Goal: Information Seeking & Learning: Get advice/opinions

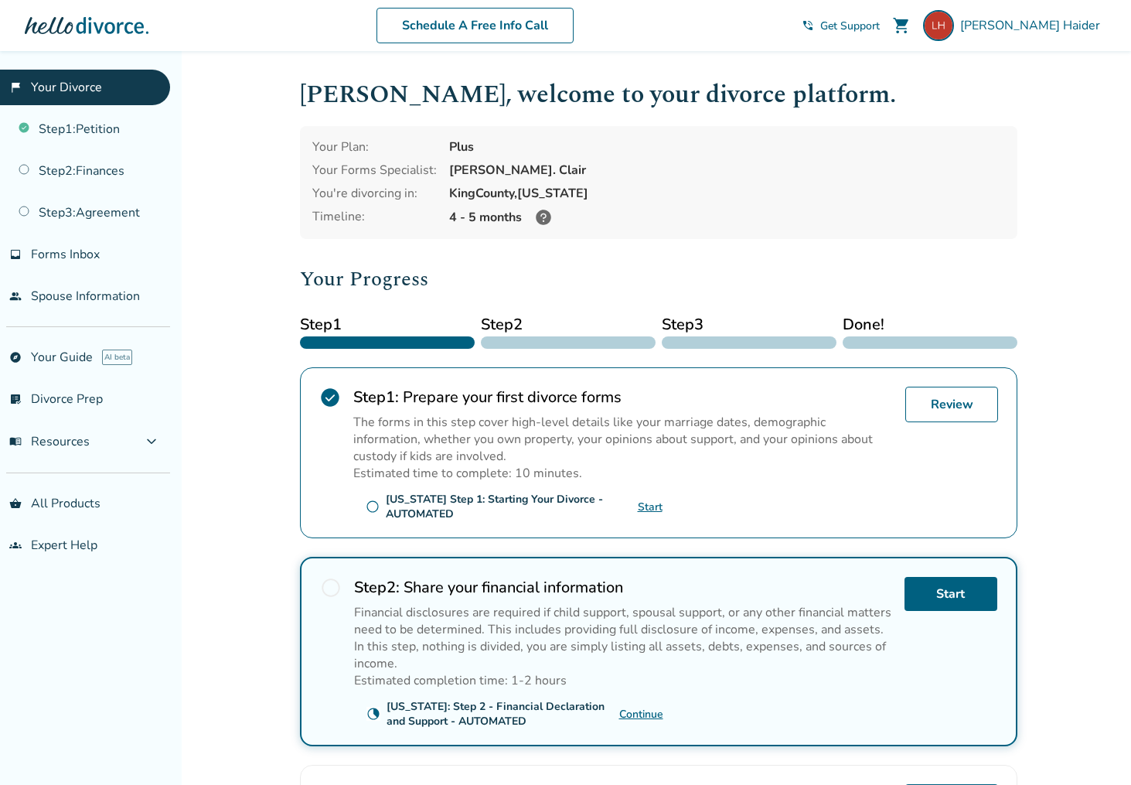
click at [131, 741] on div "flag_2 Your Divorce Step 1 : Petition Step 2 : Finances Step 3 : Agreement inbo…" at bounding box center [91, 418] width 182 height 734
click at [163, 448] on button "menu_book Resources expand_more" at bounding box center [85, 441] width 170 height 37
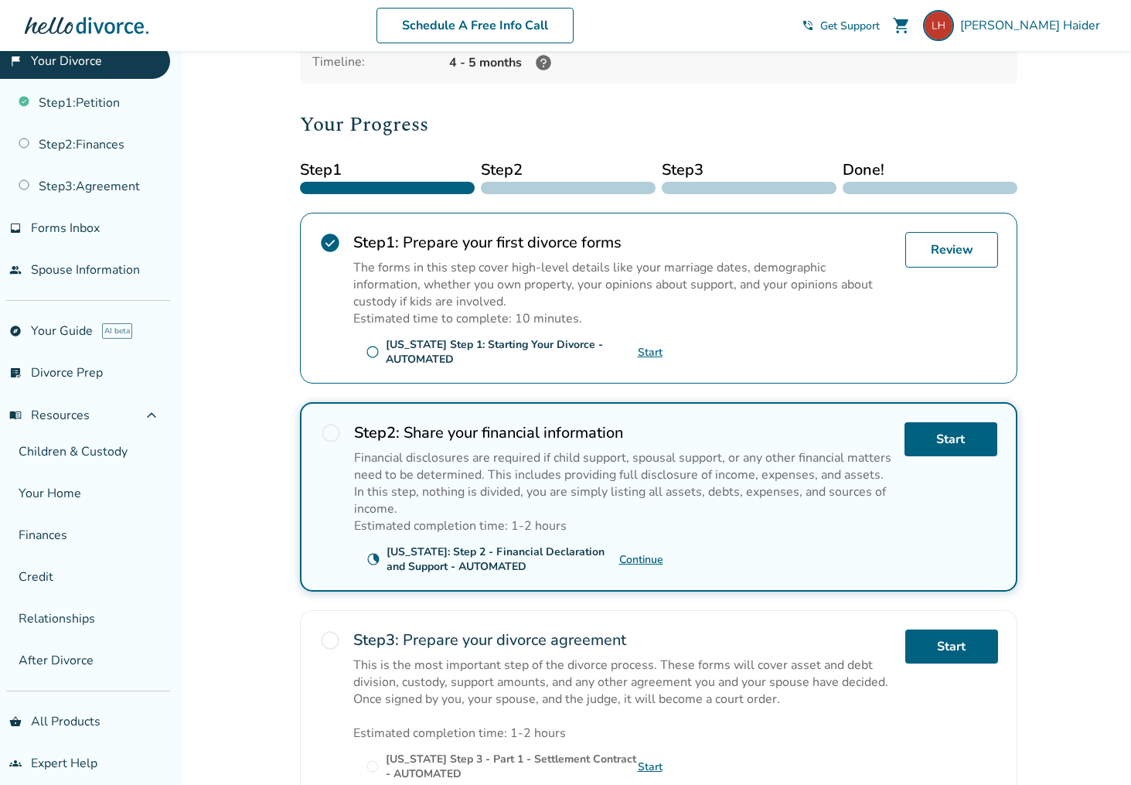
scroll to position [41, 0]
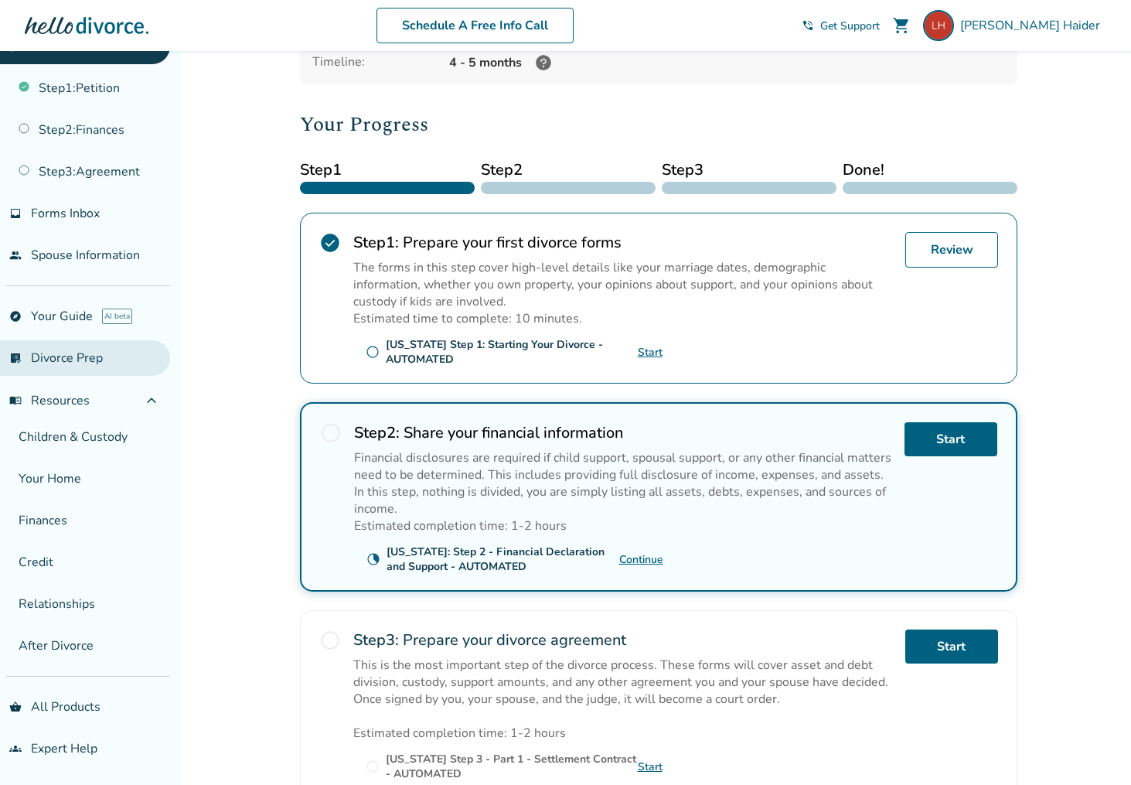
click at [104, 366] on link "list_alt_check Divorce Prep" at bounding box center [85, 358] width 170 height 36
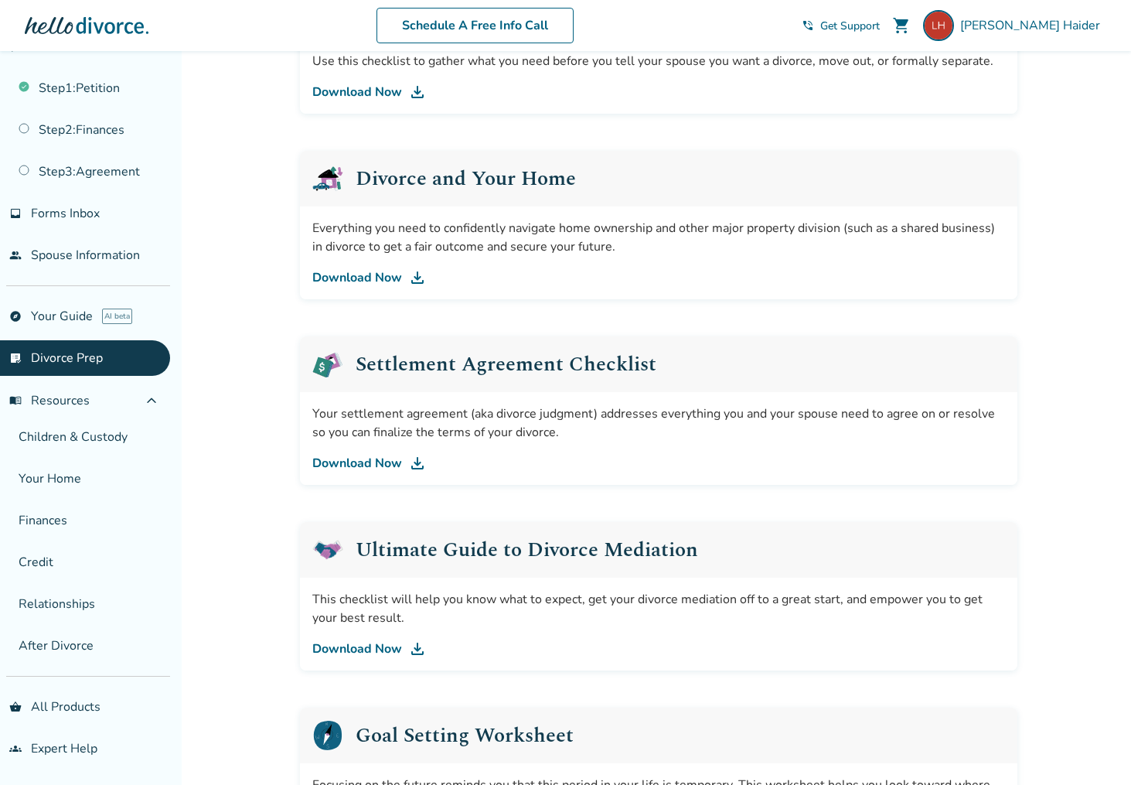
scroll to position [541, 0]
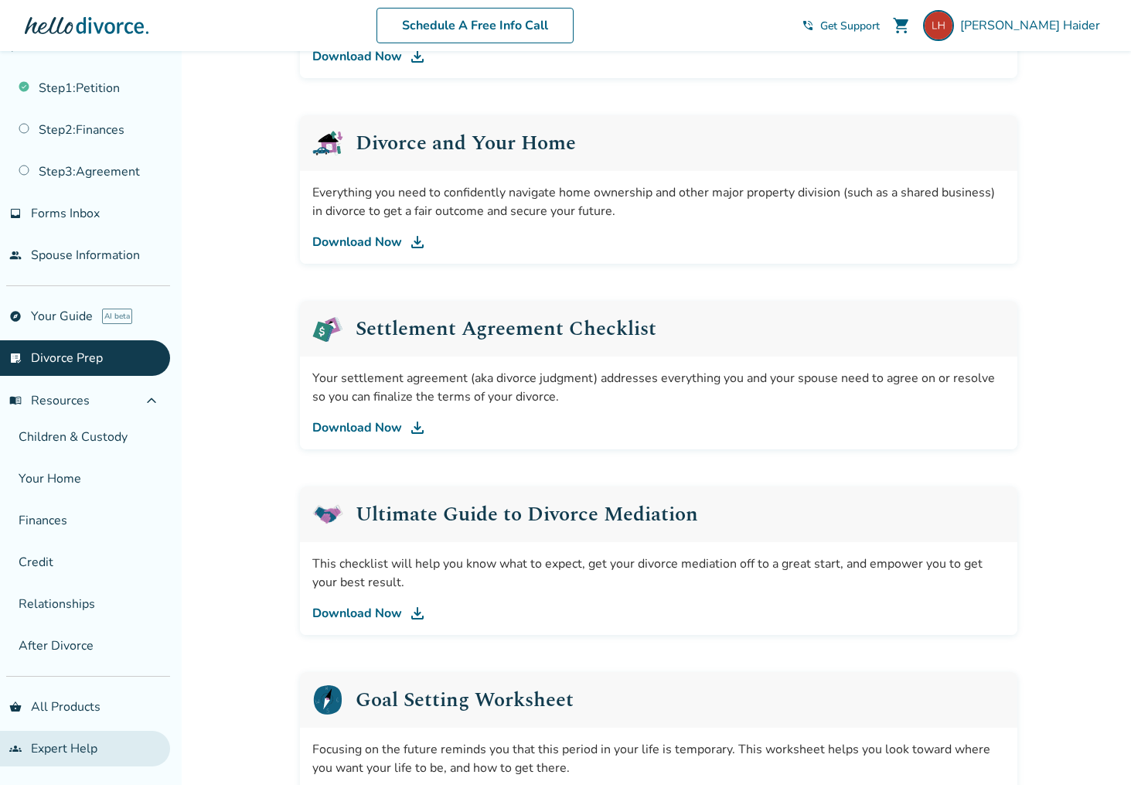
click at [66, 741] on link "groups Expert Help" at bounding box center [85, 749] width 170 height 36
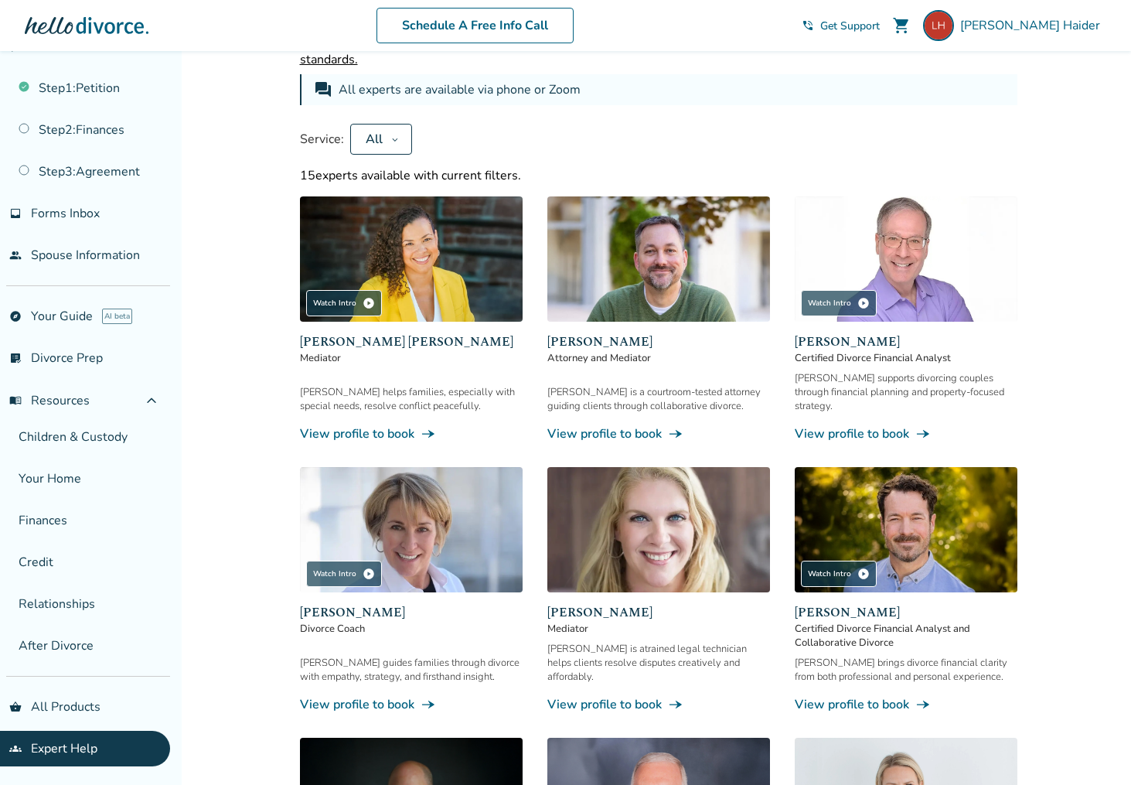
scroll to position [77, 0]
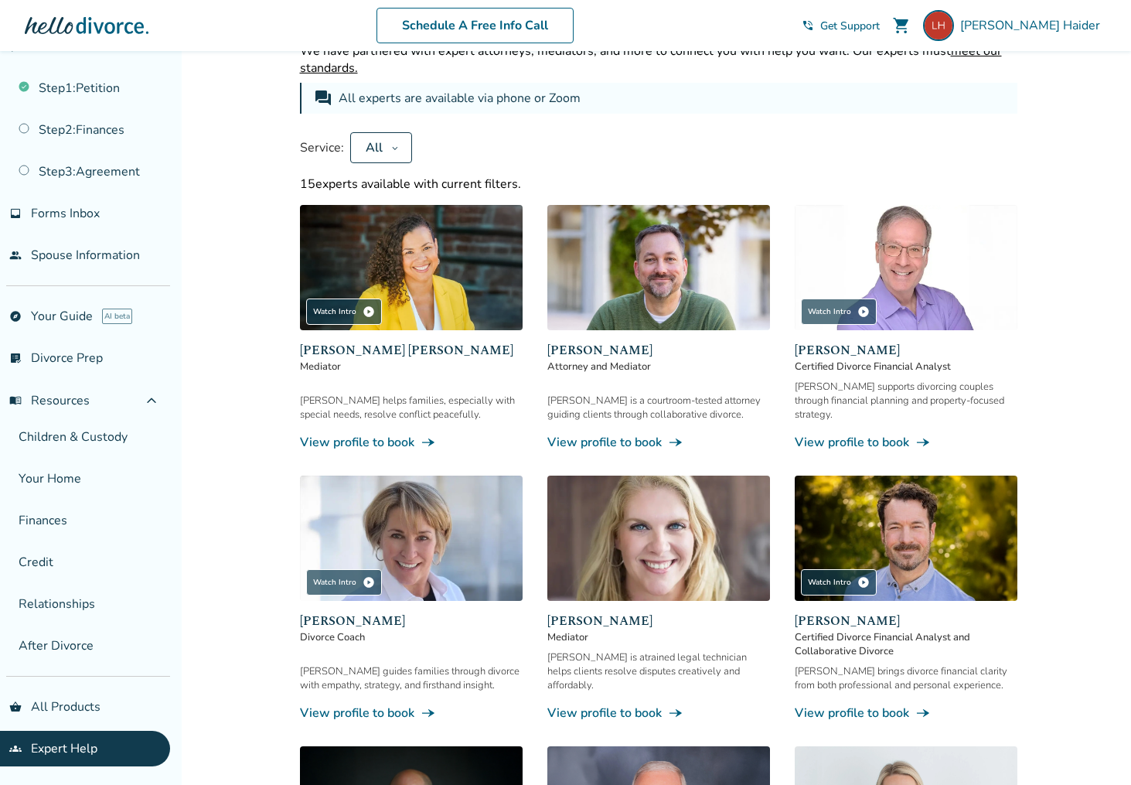
click at [404, 434] on link "View profile to book line_end_arrow_notch" at bounding box center [411, 442] width 223 height 17
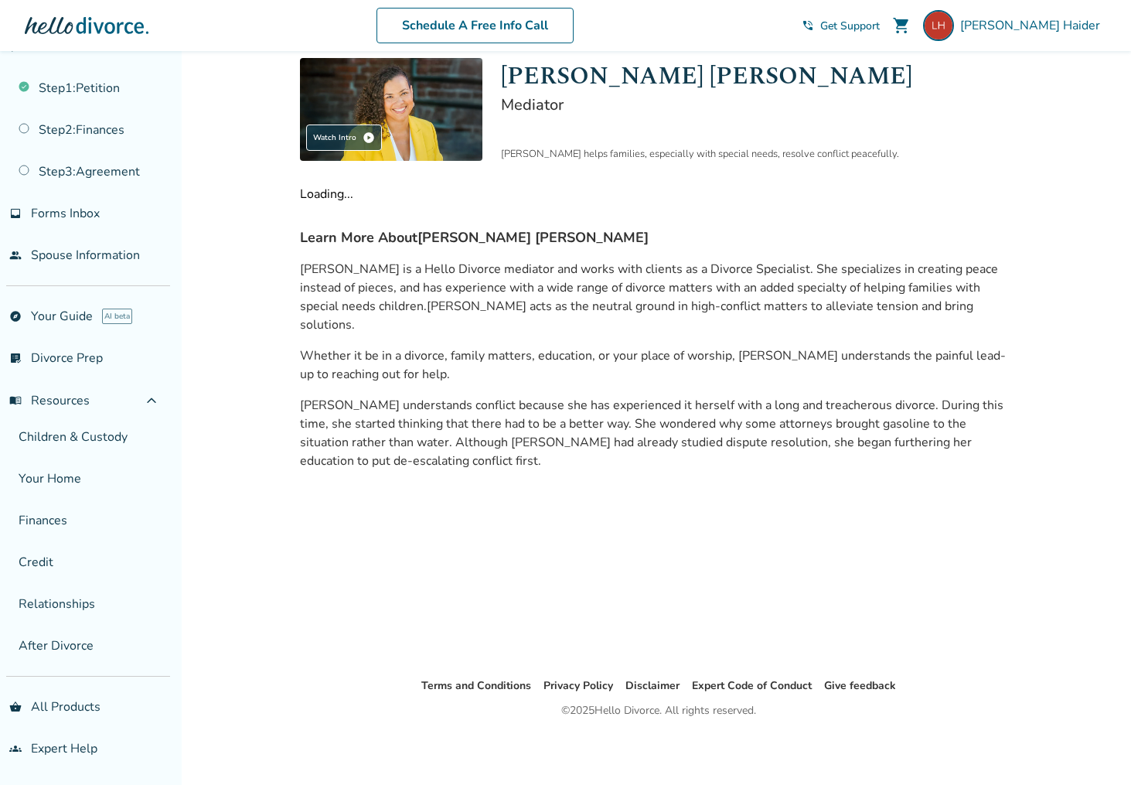
scroll to position [51, 0]
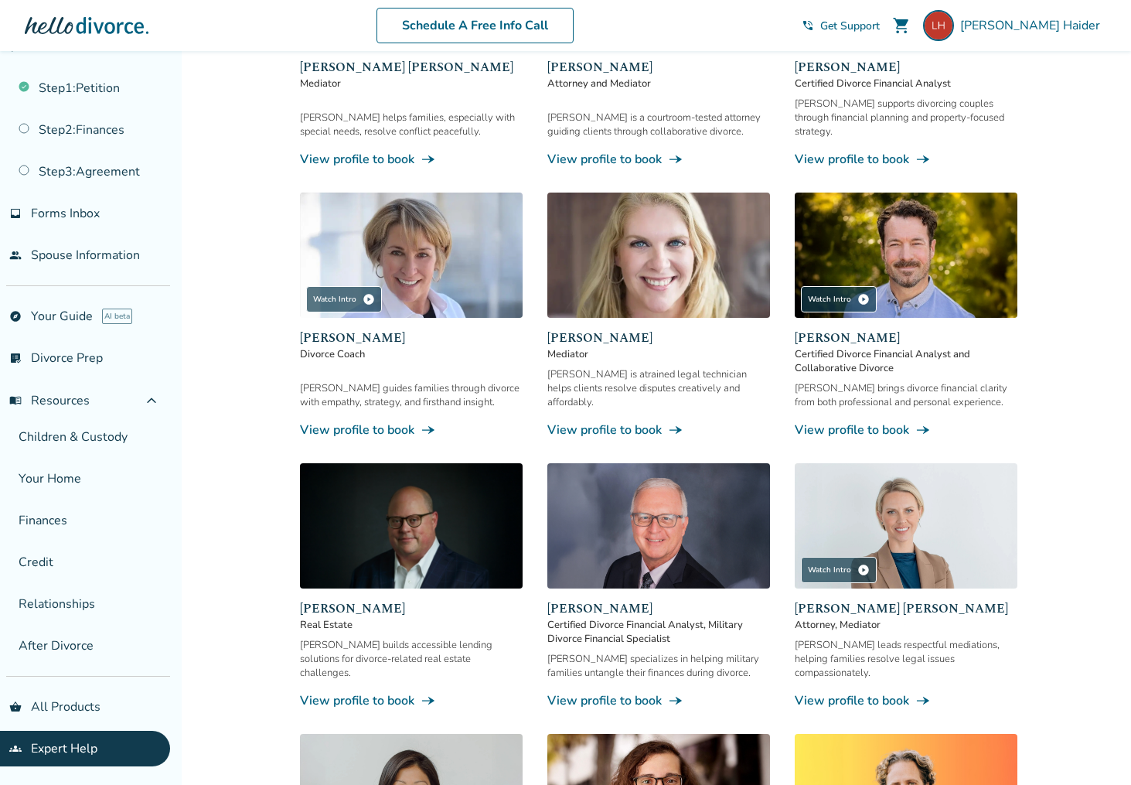
scroll to position [387, 0]
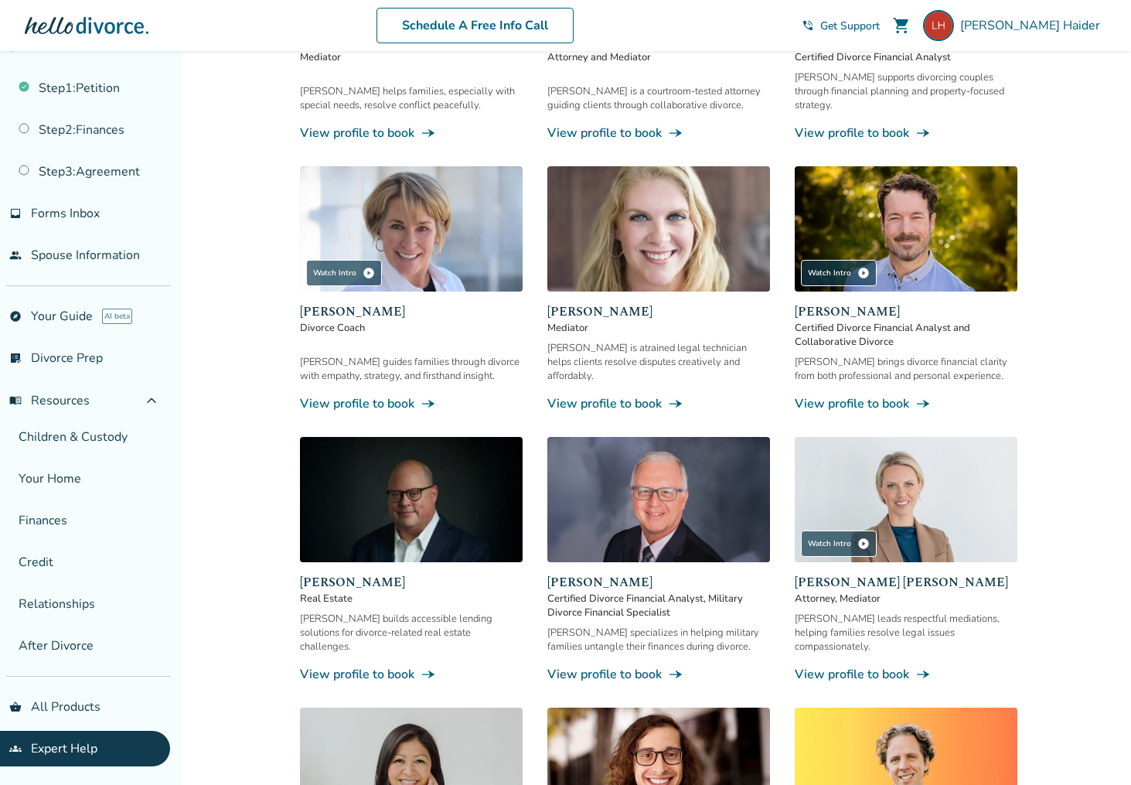
click at [867, 666] on link "View profile to book line_end_arrow_notch" at bounding box center [906, 674] width 223 height 17
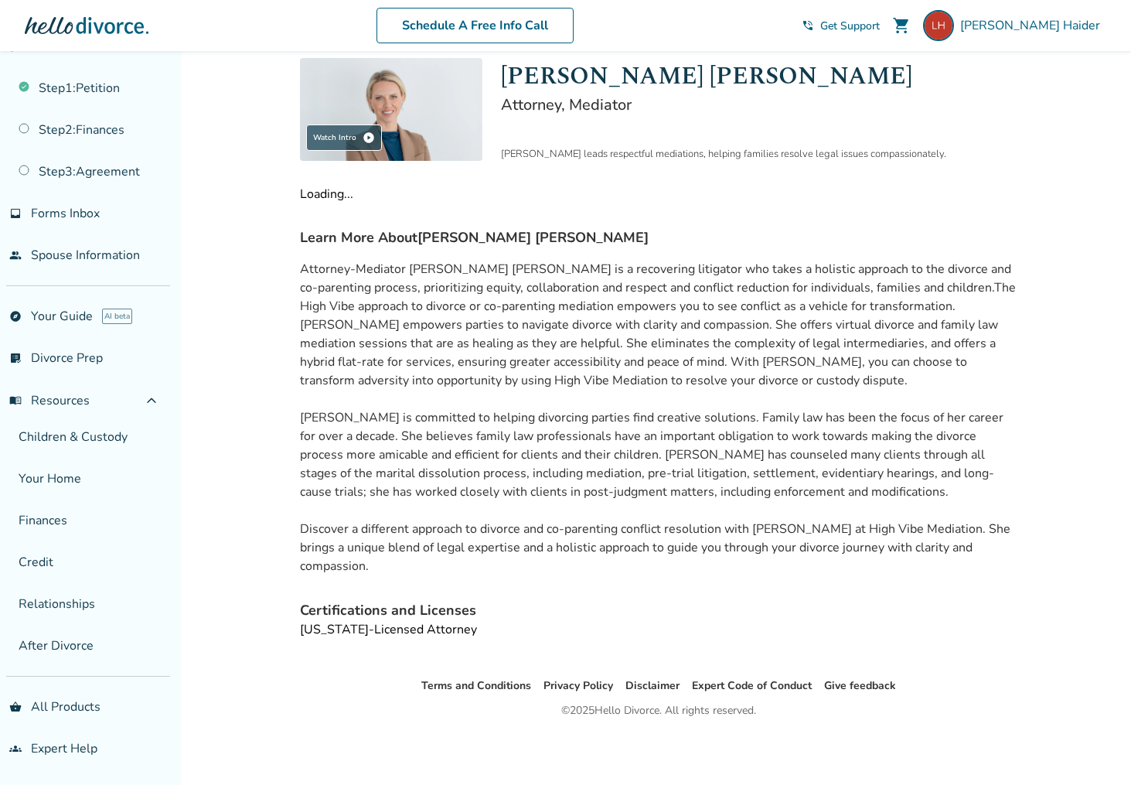
scroll to position [109, 0]
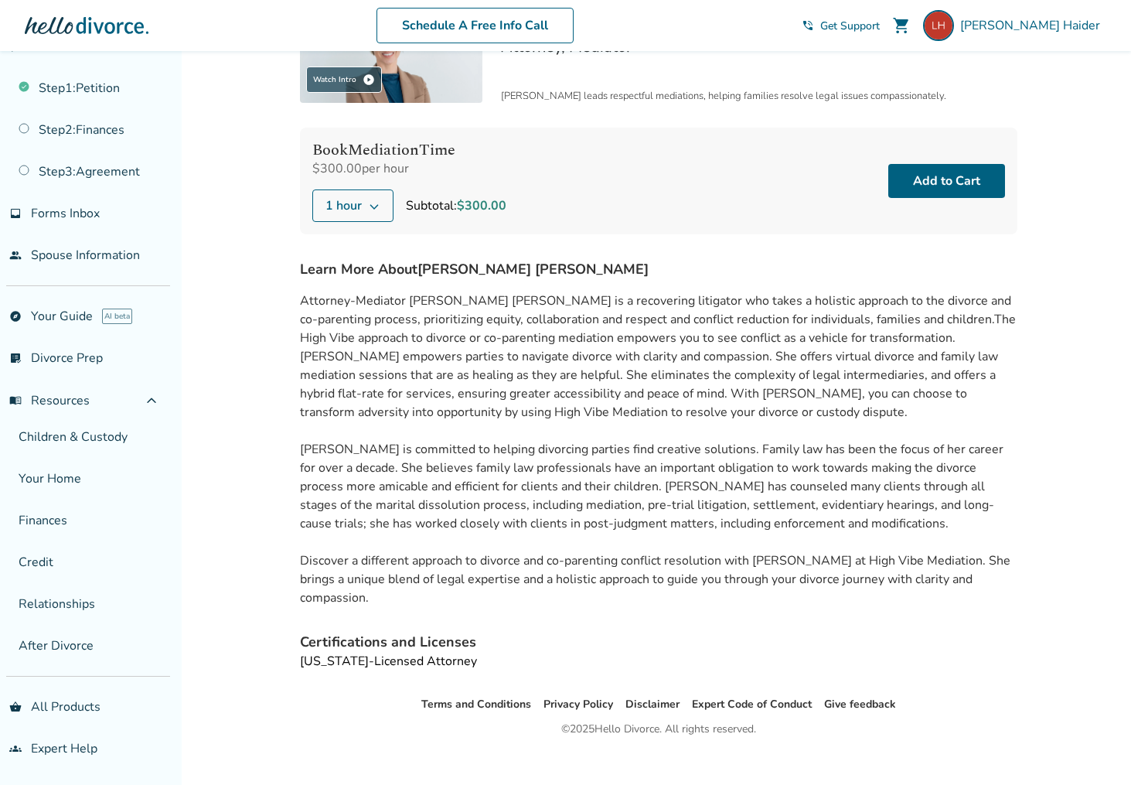
click at [723, 457] on span "[PERSON_NAME] is committed to helping divorcing parties find creative solutions…" at bounding box center [652, 486] width 704 height 91
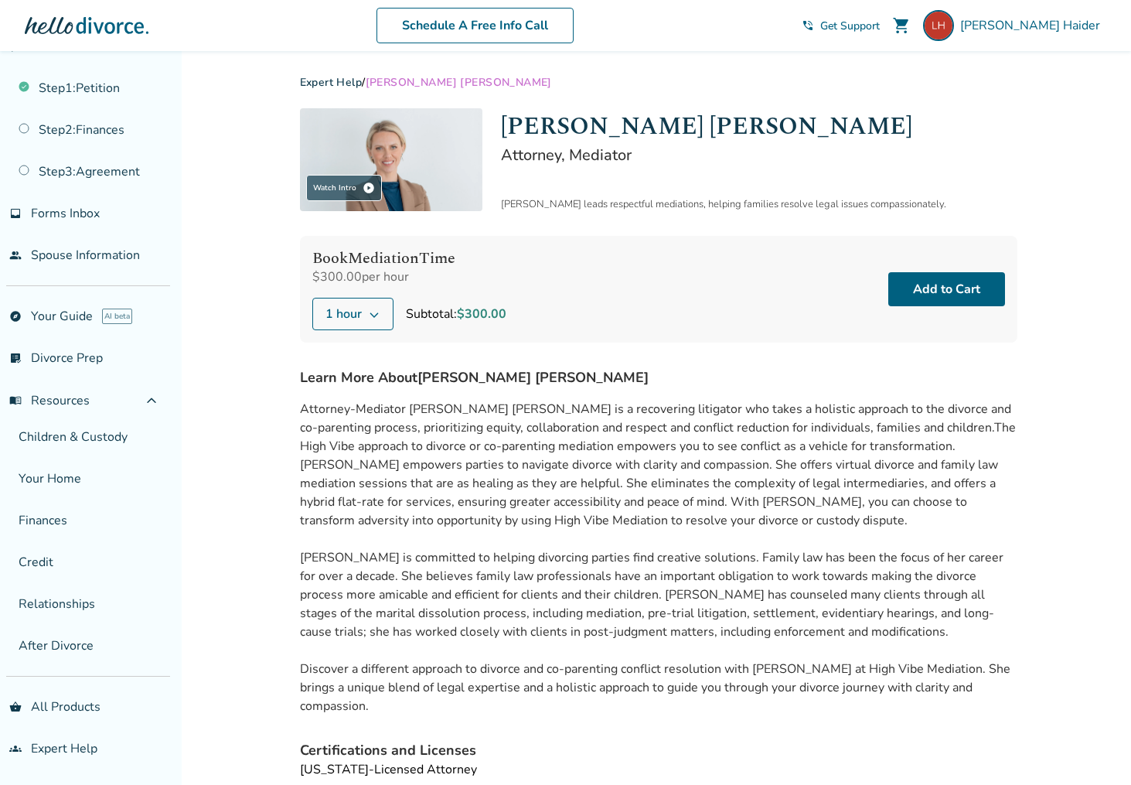
scroll to position [0, 0]
click at [371, 315] on icon at bounding box center [374, 315] width 9 height 5
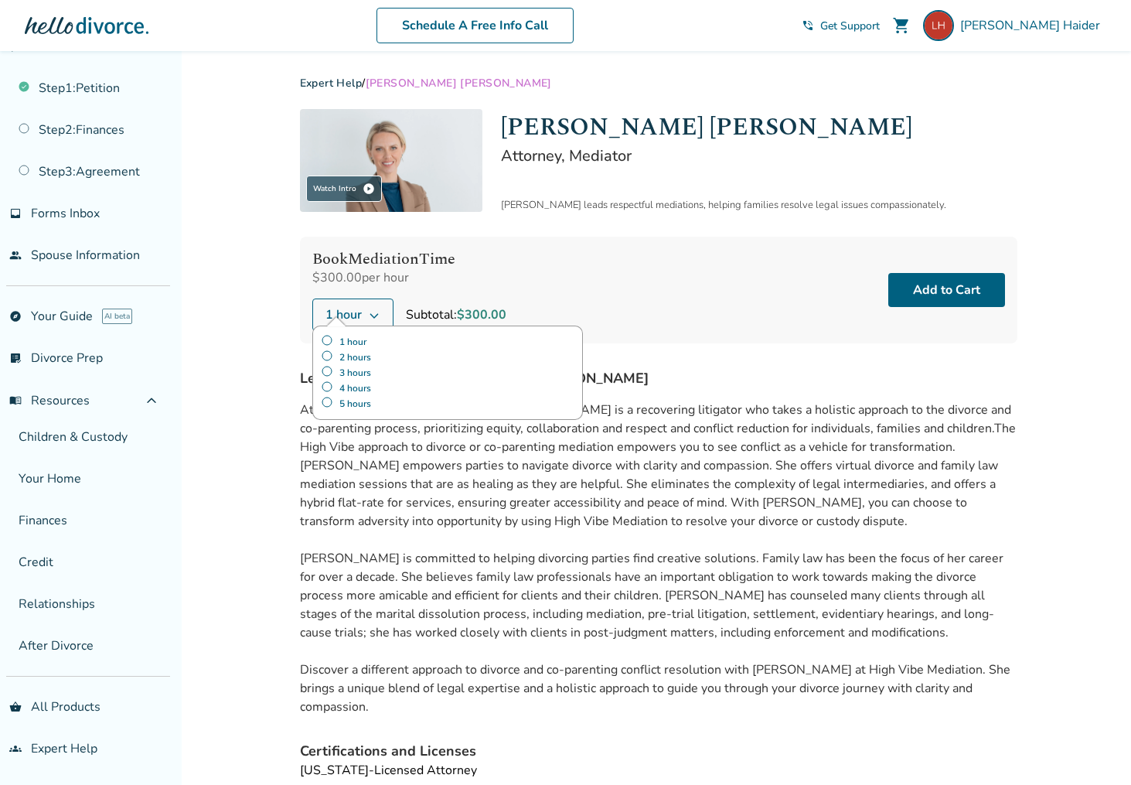
click at [836, 397] on div "Attorney-Mediator [PERSON_NAME] [PERSON_NAME] is a recovering litigator who tak…" at bounding box center [658, 558] width 717 height 340
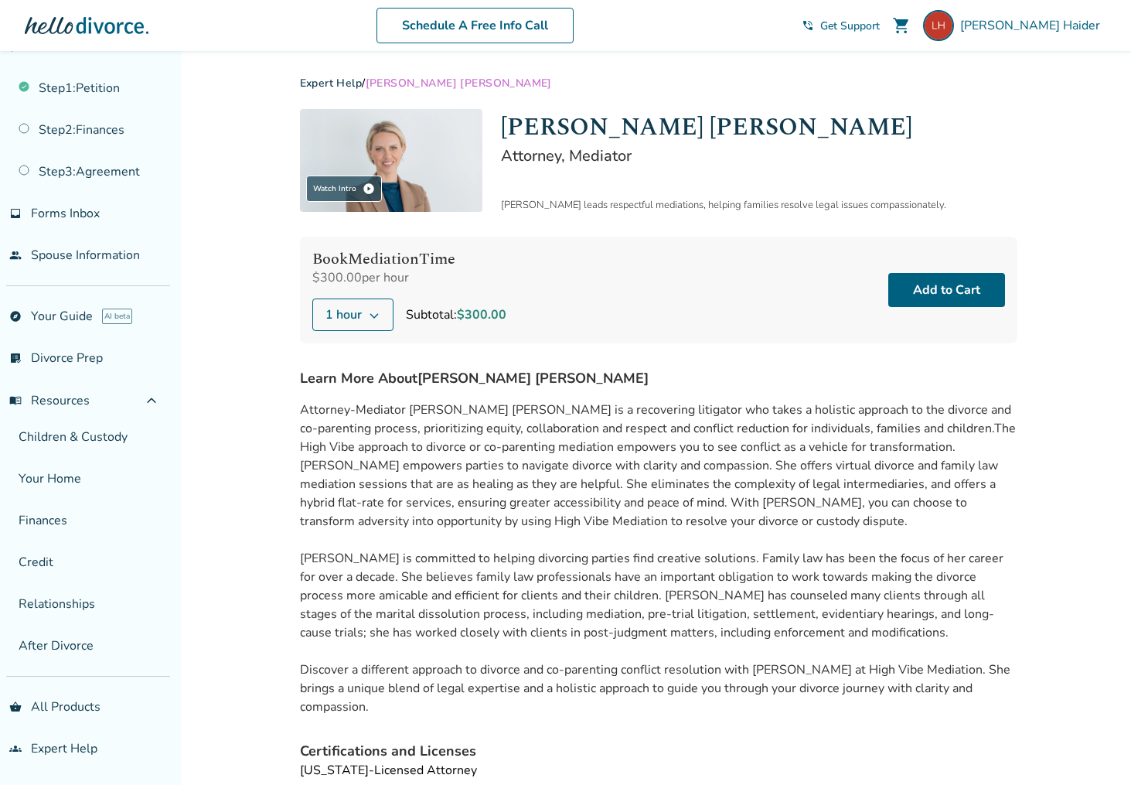
click at [880, 31] on span "Get Support" at bounding box center [850, 26] width 60 height 15
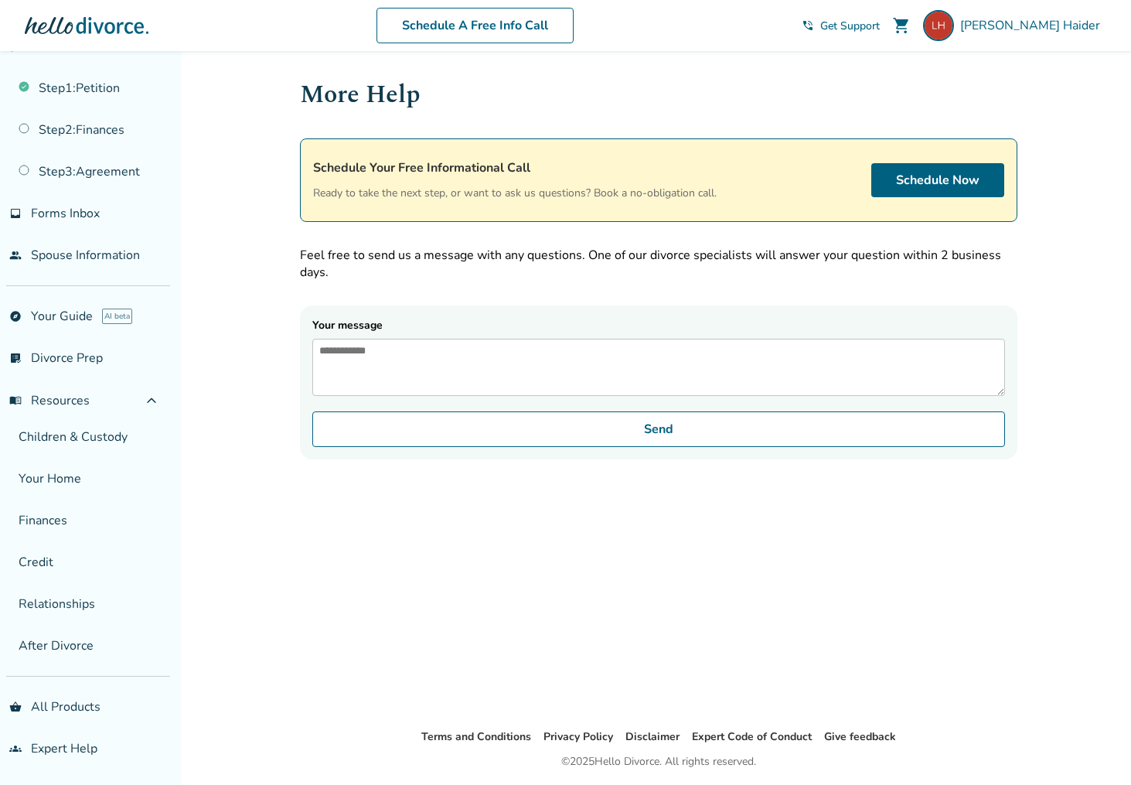
click at [880, 30] on span "Get Support" at bounding box center [850, 26] width 60 height 15
click at [880, 22] on span "Get Support" at bounding box center [850, 26] width 60 height 15
click at [67, 322] on link "explore Your Guide AI beta" at bounding box center [85, 316] width 170 height 36
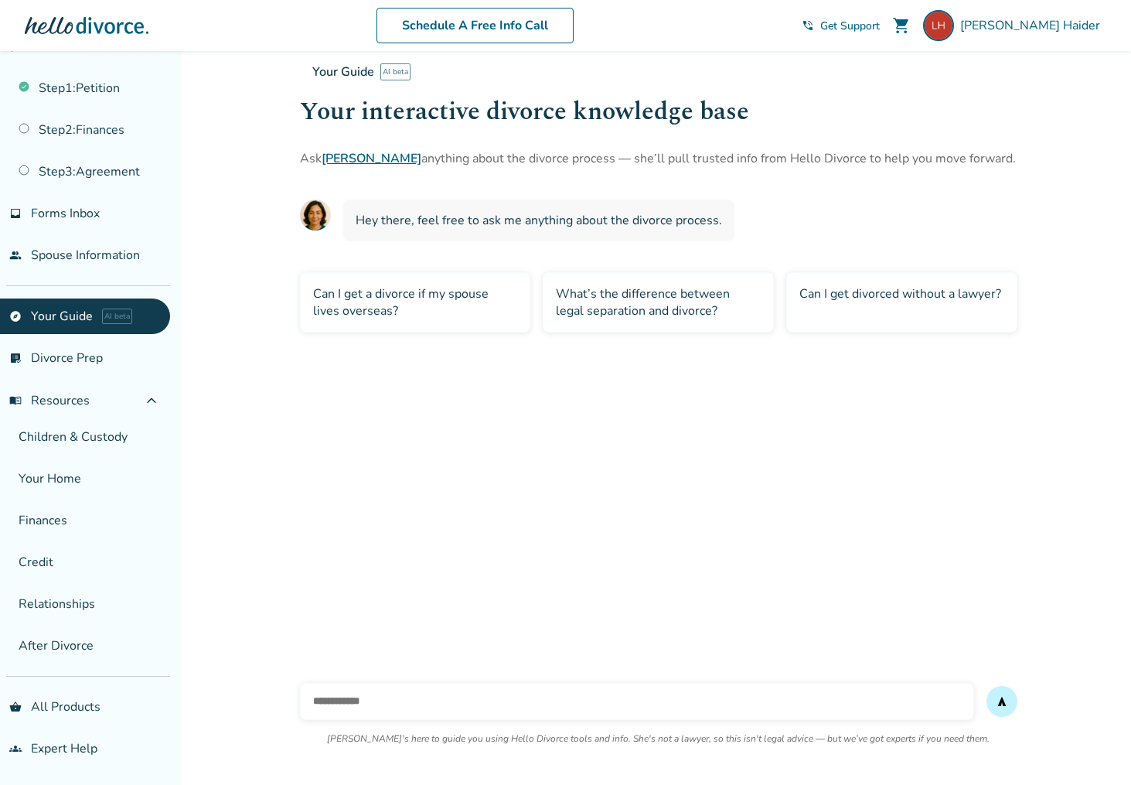
click at [467, 694] on input "text" at bounding box center [637, 701] width 674 height 37
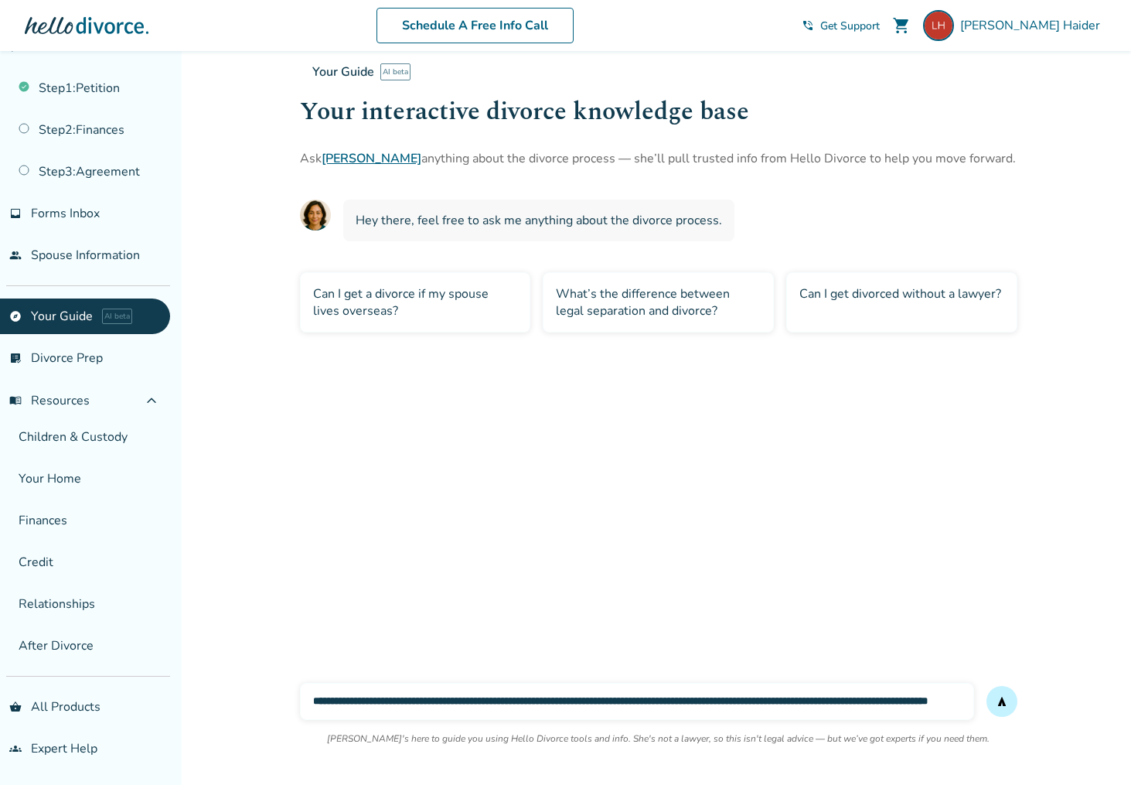
scroll to position [0, 114]
type input "**********"
click at [987, 686] on button "send" at bounding box center [1002, 701] width 31 height 31
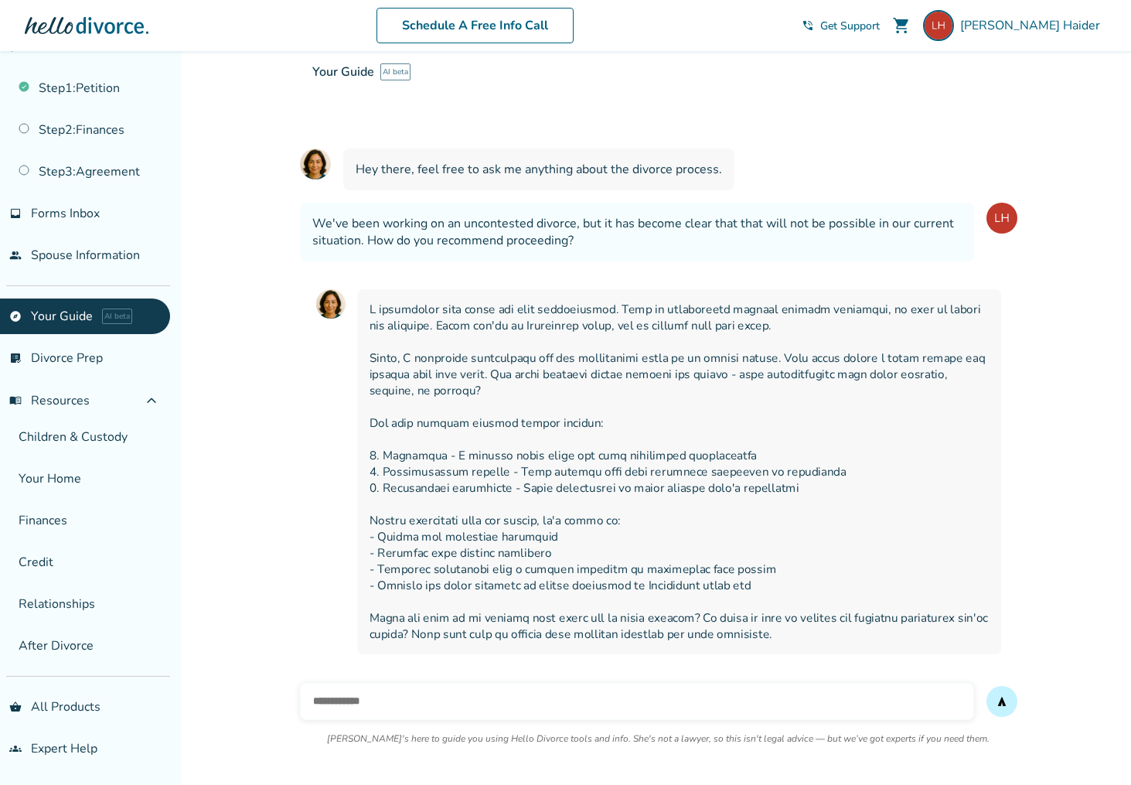
scroll to position [56, 0]
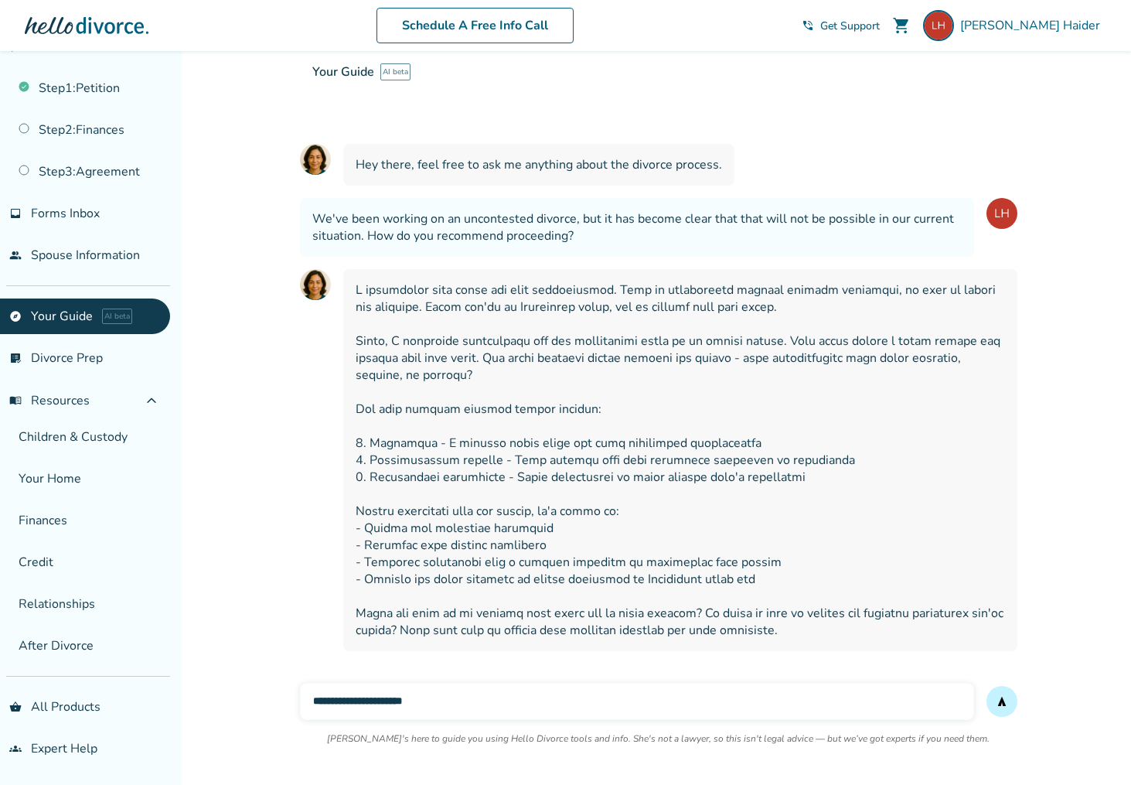
type input "**********"
click at [987, 686] on button "send" at bounding box center [1002, 701] width 31 height 31
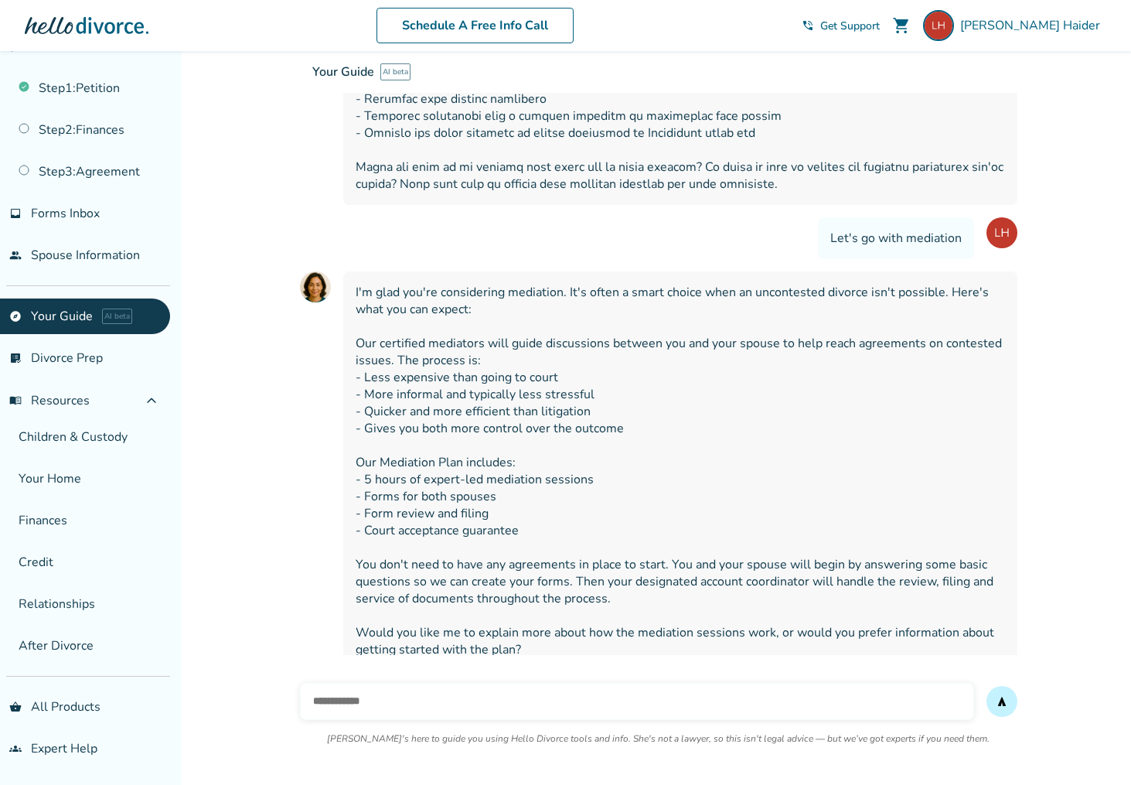
scroll to position [521, 0]
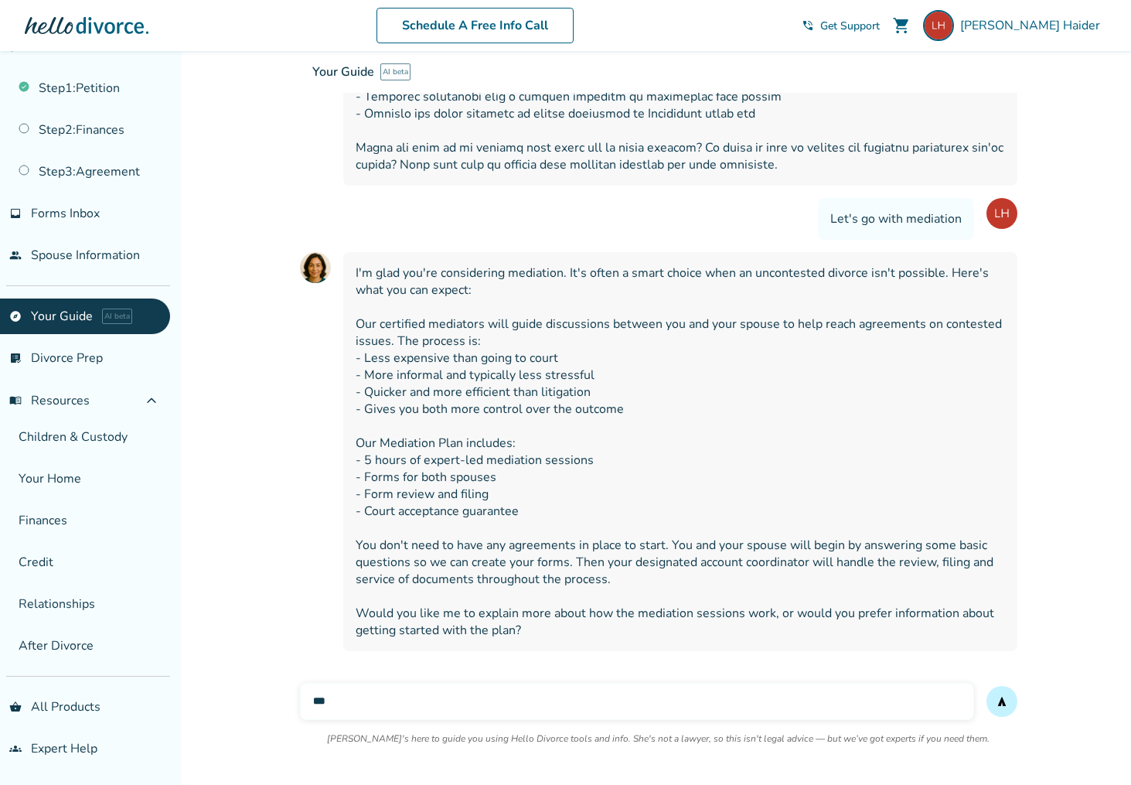
type input "***"
click at [987, 686] on button "send" at bounding box center [1002, 701] width 31 height 31
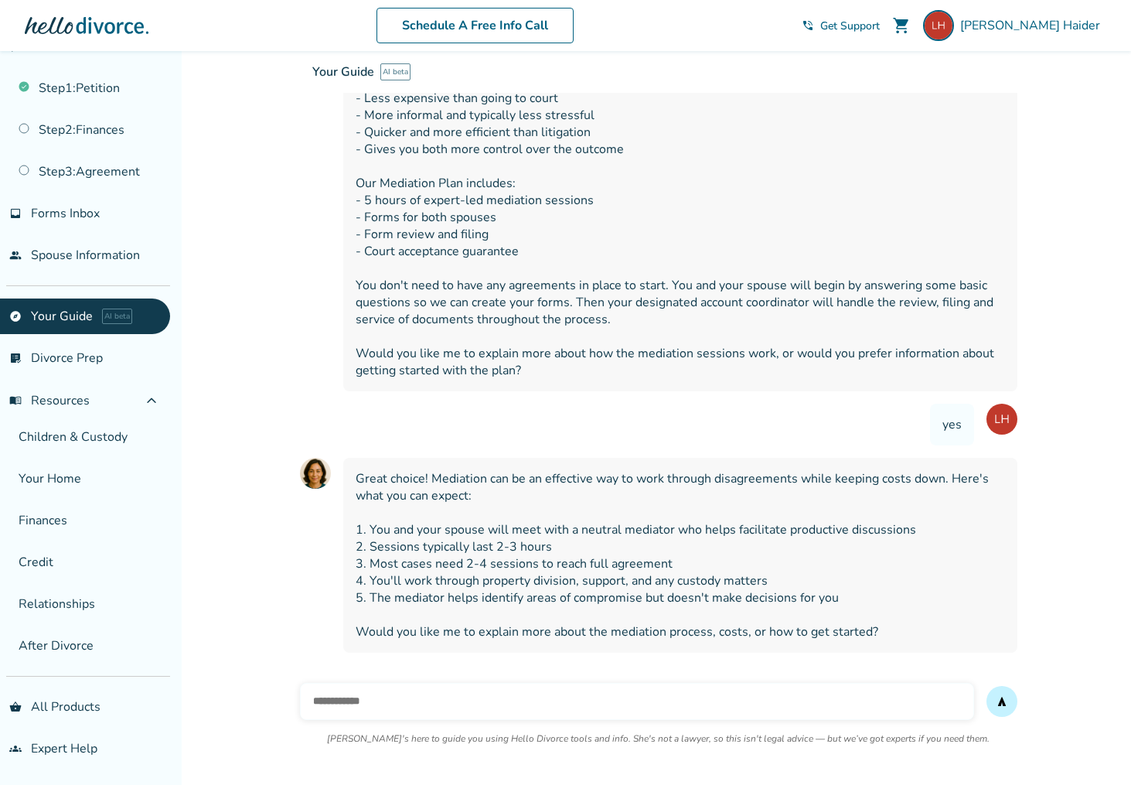
scroll to position [782, 0]
type input "***"
click at [987, 686] on button "send" at bounding box center [1002, 701] width 31 height 31
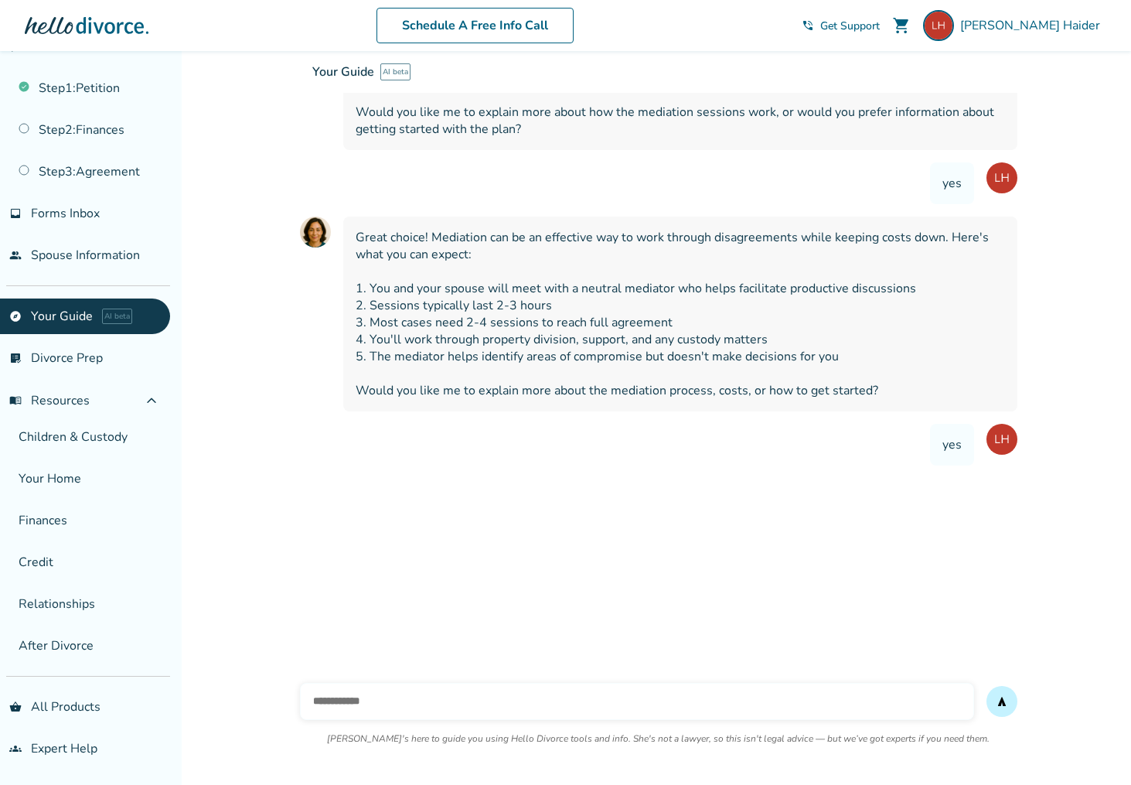
scroll to position [1044, 0]
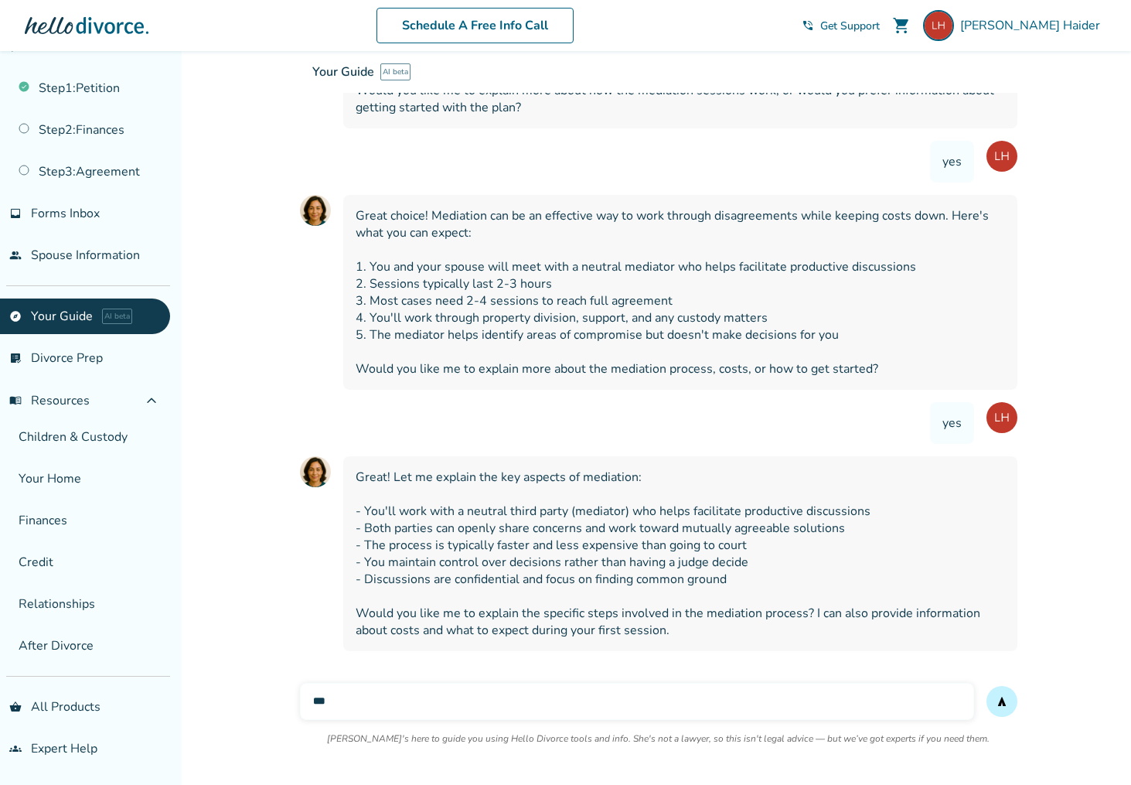
type input "***"
click at [987, 686] on button "send" at bounding box center [1002, 701] width 31 height 31
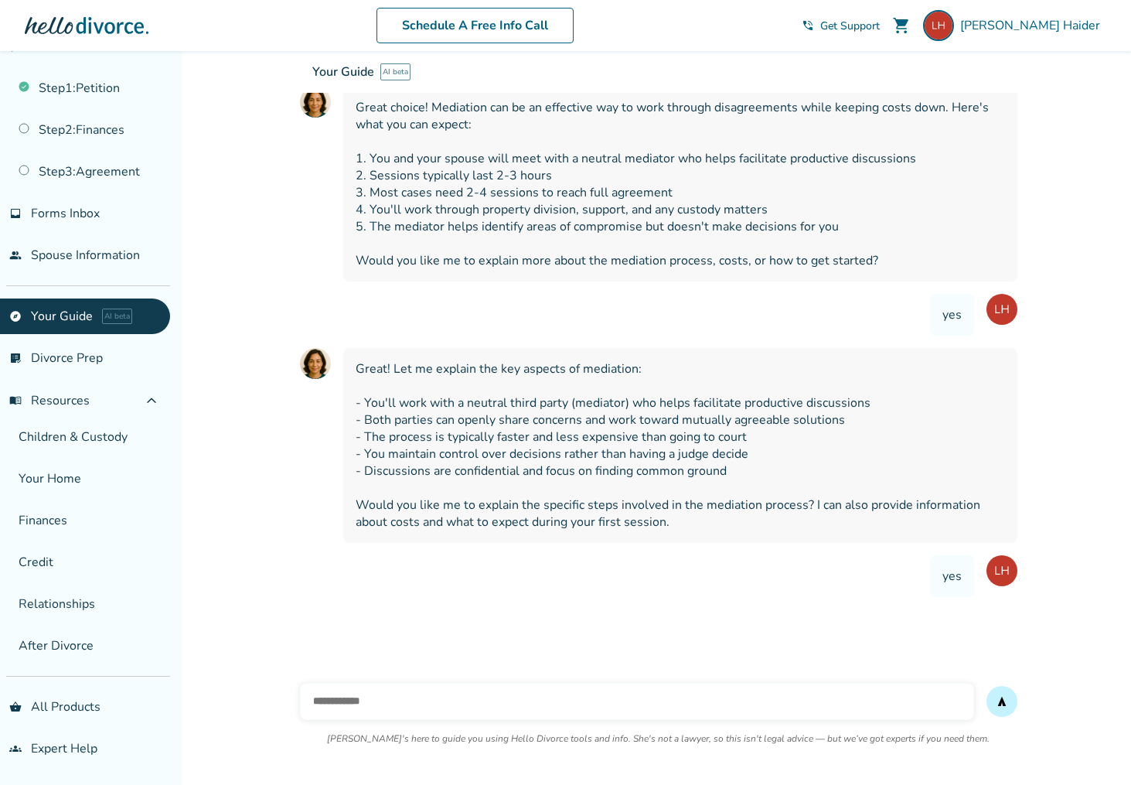
scroll to position [1186, 0]
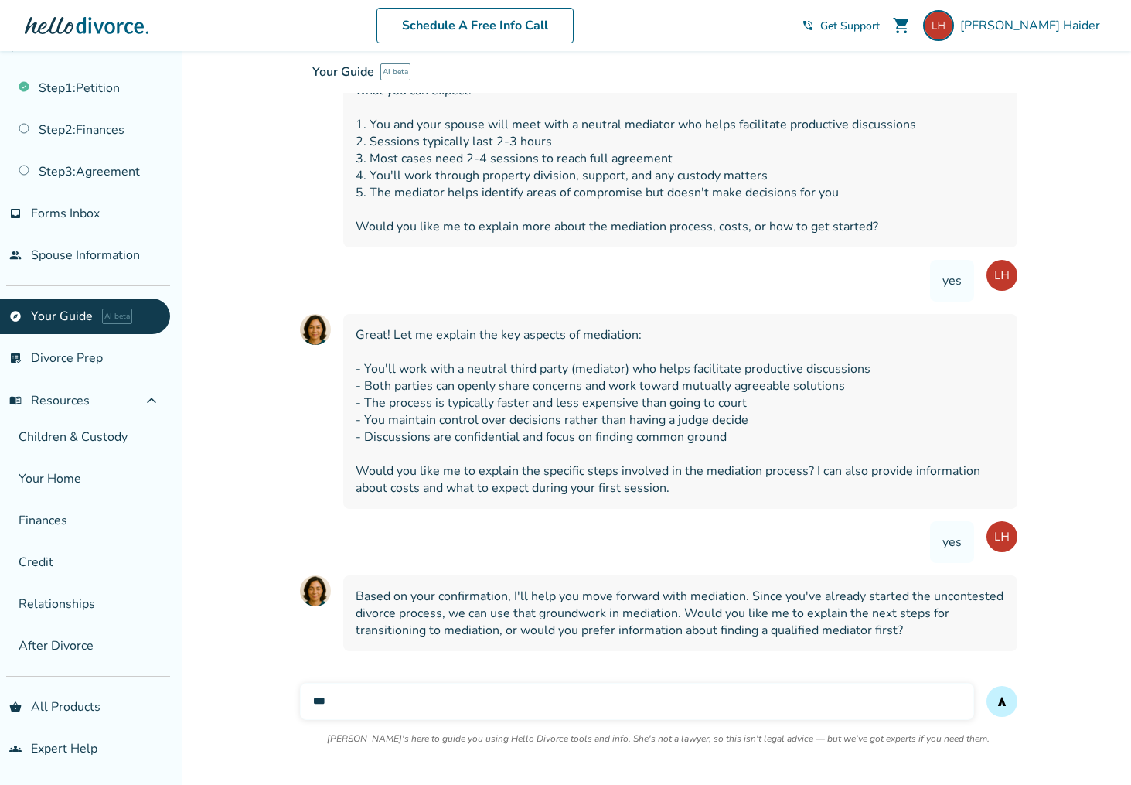
type input "***"
click at [987, 686] on button "send" at bounding box center [1002, 701] width 31 height 31
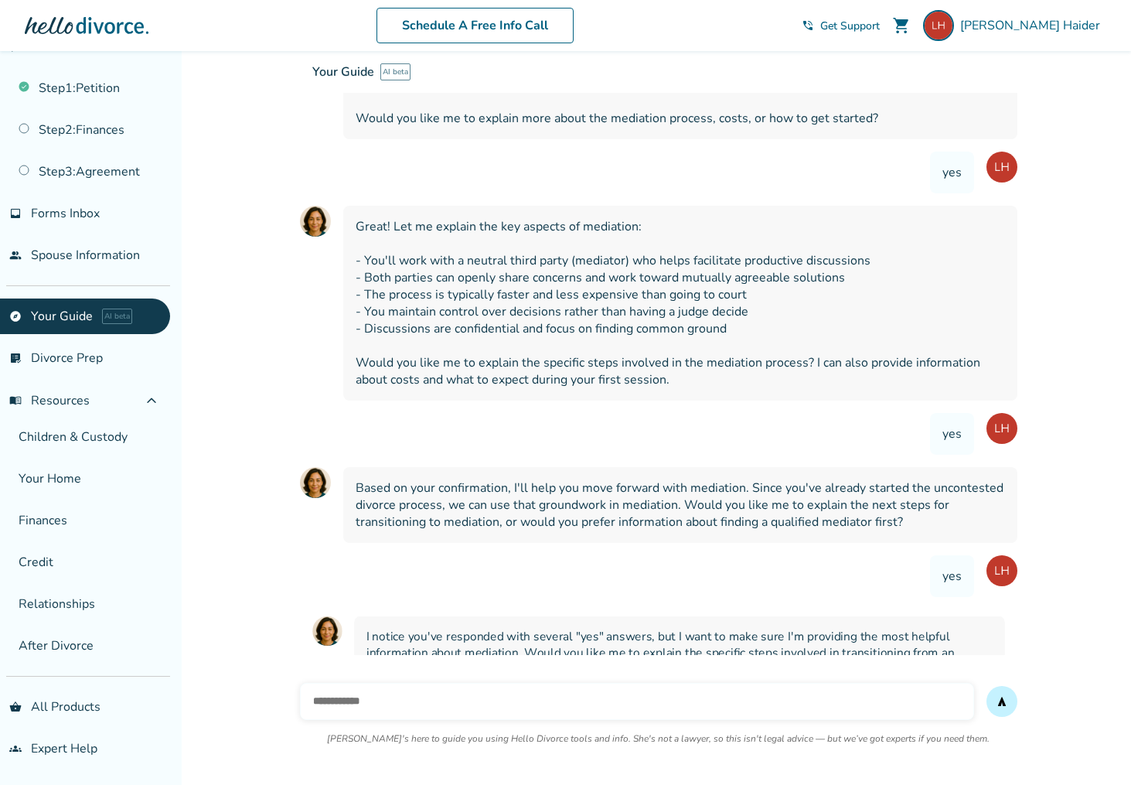
scroll to position [1328, 0]
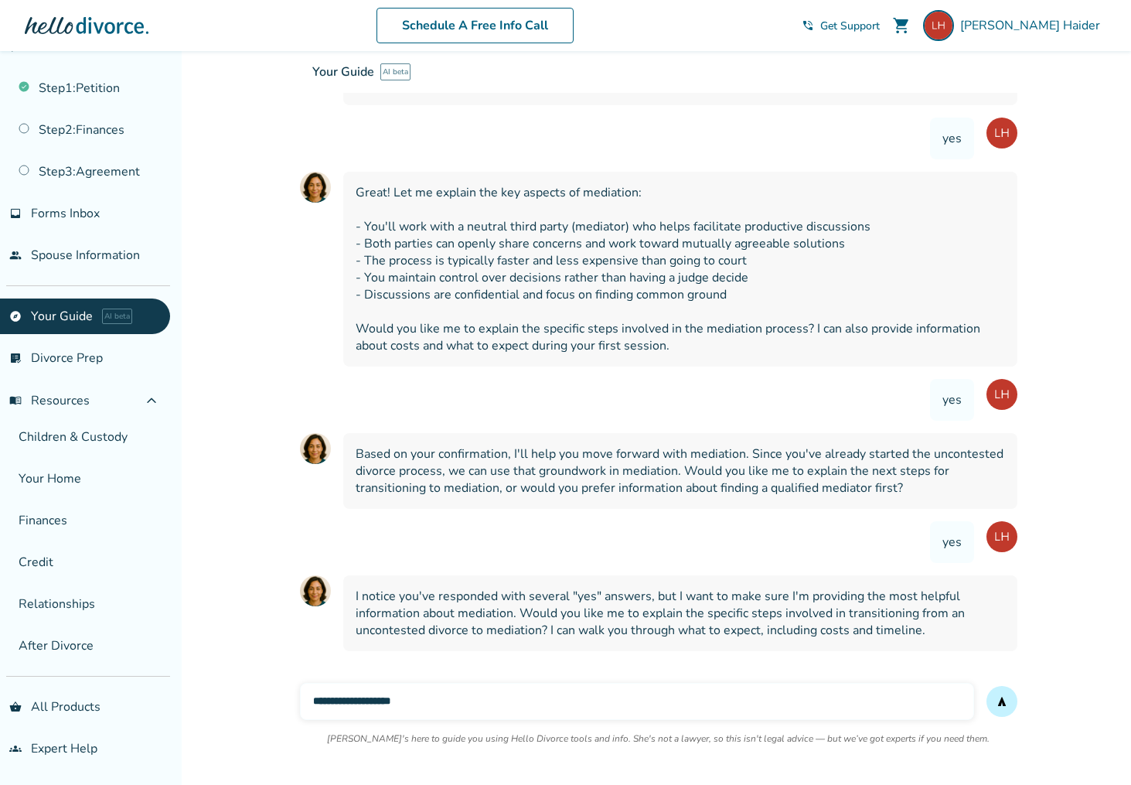
type input "**********"
click at [987, 686] on button "send" at bounding box center [1002, 701] width 31 height 31
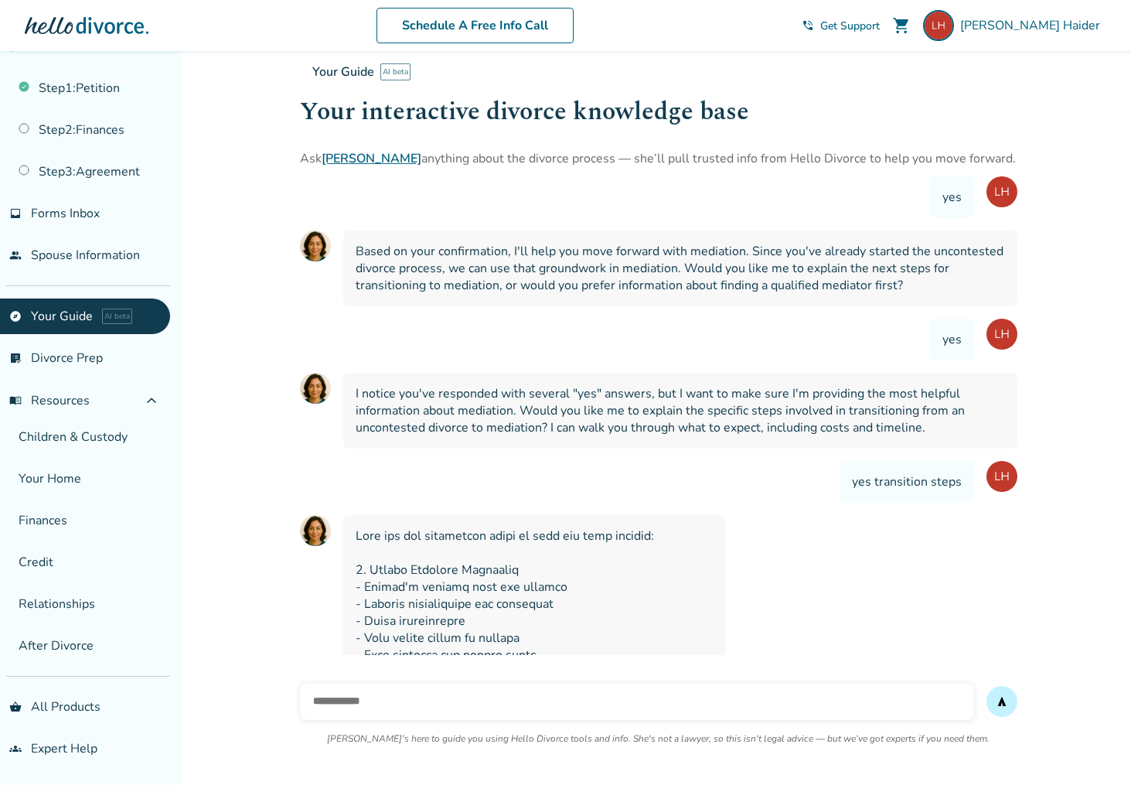
scroll to position [1464, 0]
